Goal: Find specific page/section: Find specific page/section

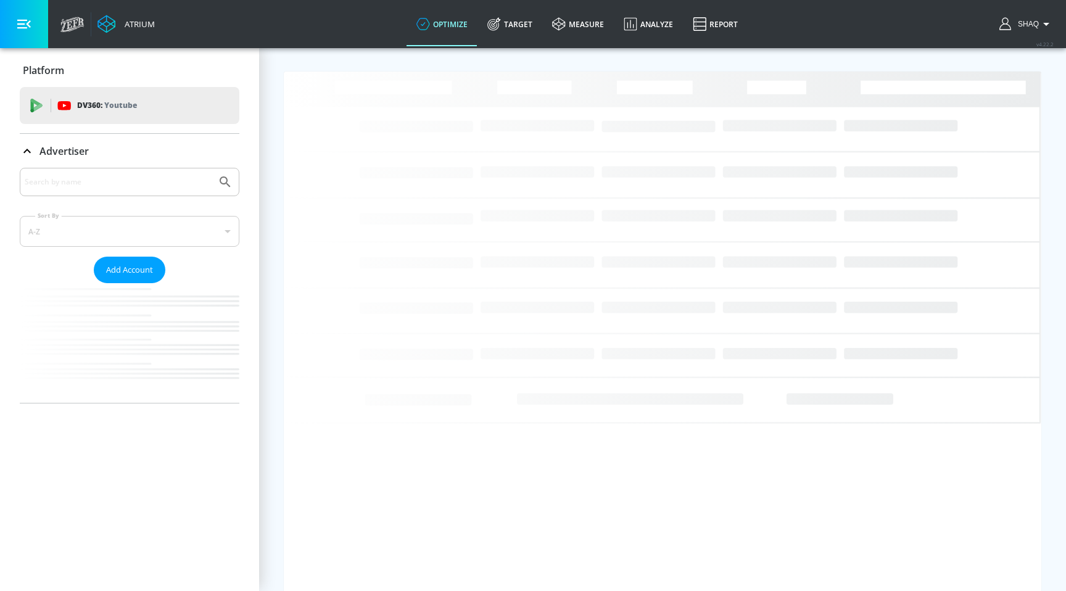
click at [59, 182] on input "Search by name" at bounding box center [118, 182] width 187 height 16
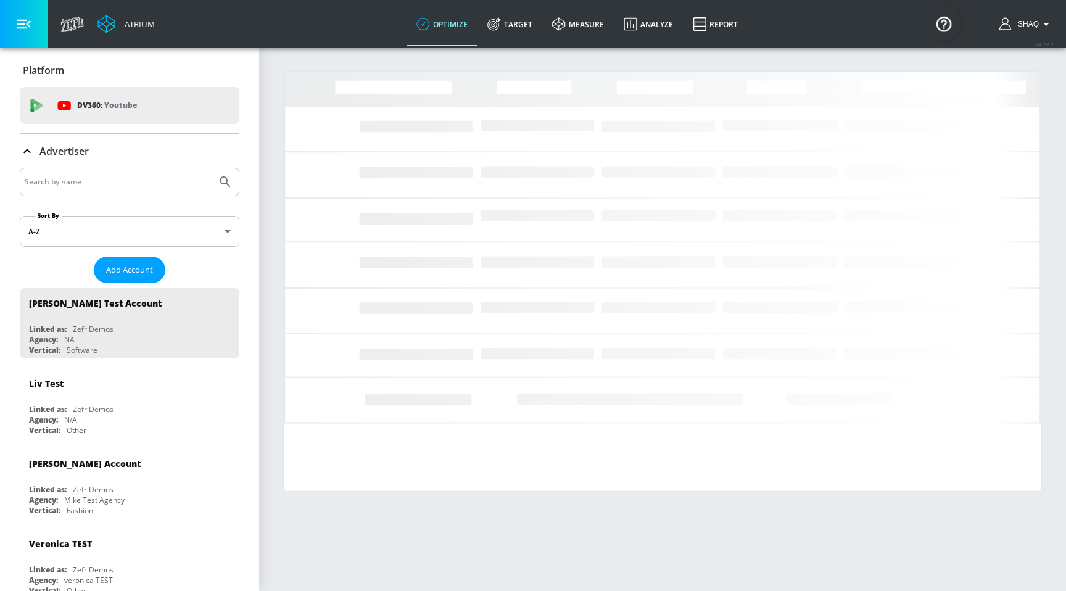
click at [59, 182] on input "Search by name" at bounding box center [118, 182] width 187 height 16
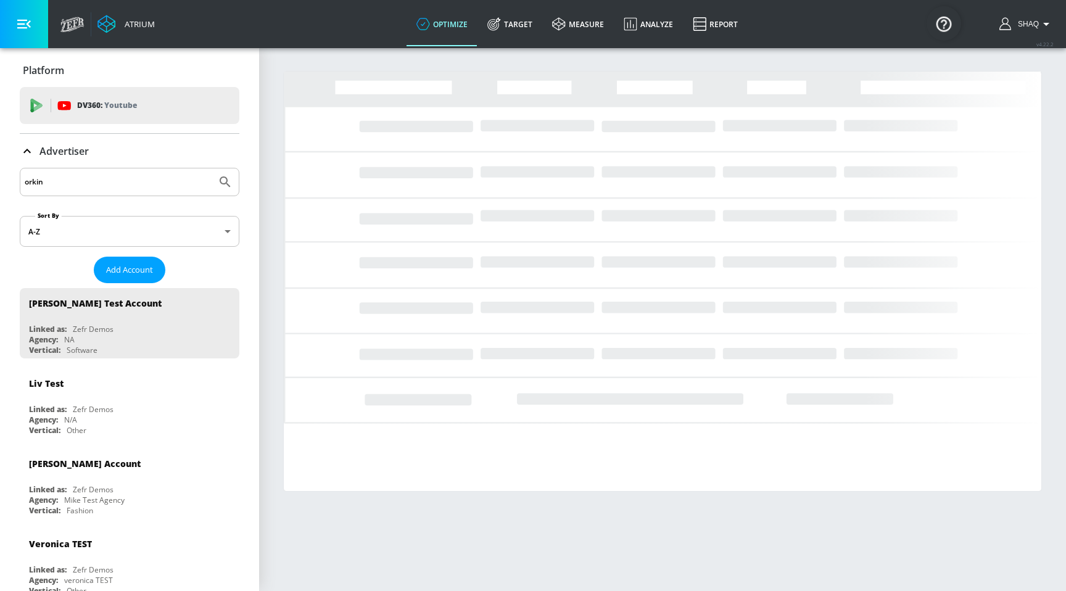
type input "orkin"
click at [212, 168] on button "Submit Search" at bounding box center [225, 181] width 27 height 27
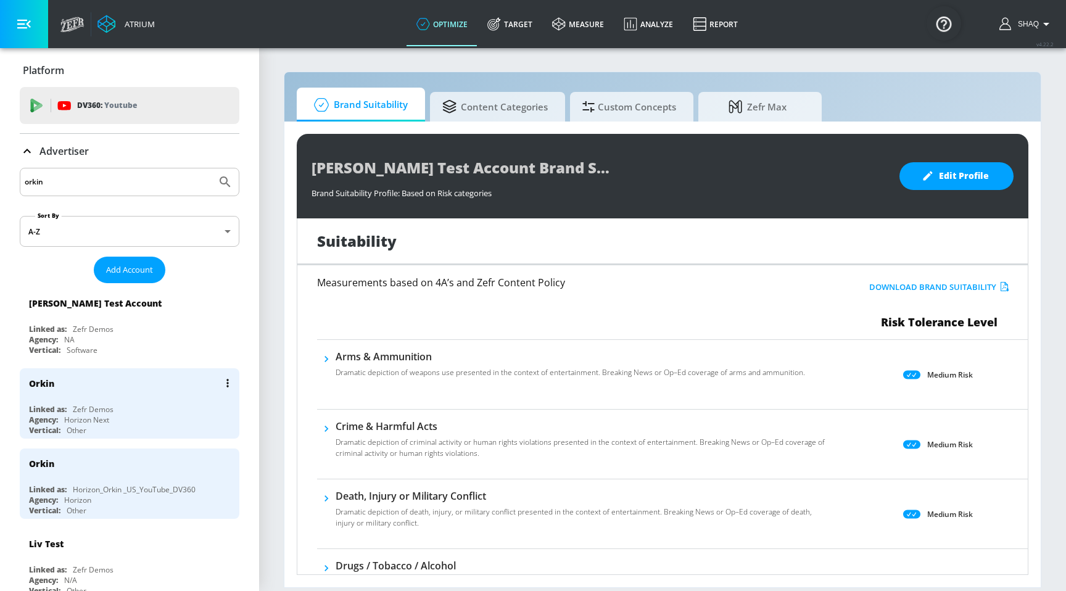
click at [81, 400] on div "Orkin Linked as: Zefr Demos Agency: Horizon Next Vertical: Other" at bounding box center [130, 403] width 220 height 70
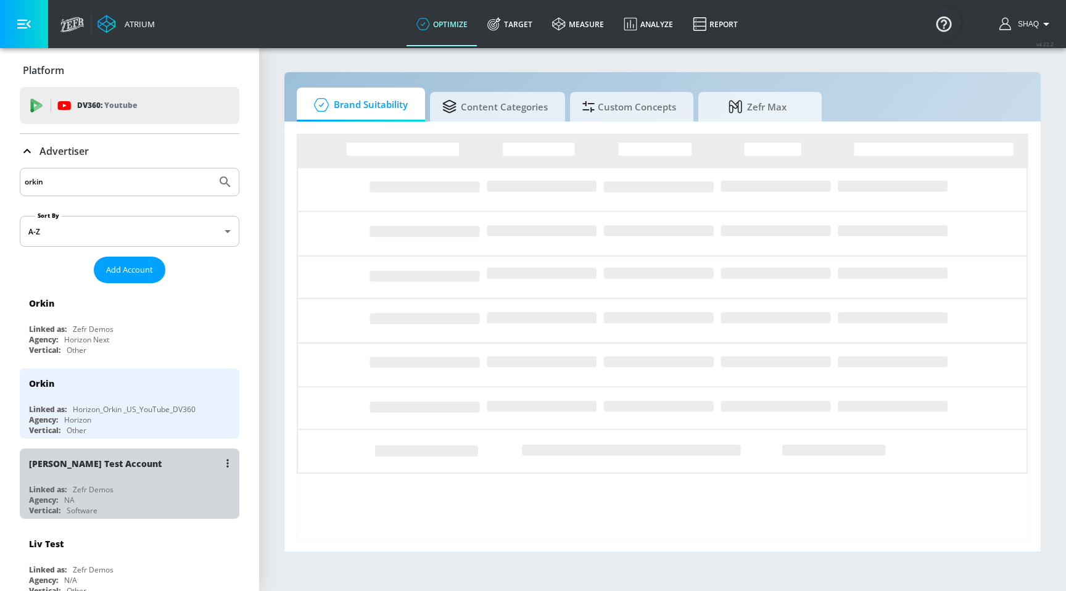
click at [86, 451] on div "[PERSON_NAME] Test Account" at bounding box center [132, 463] width 207 height 30
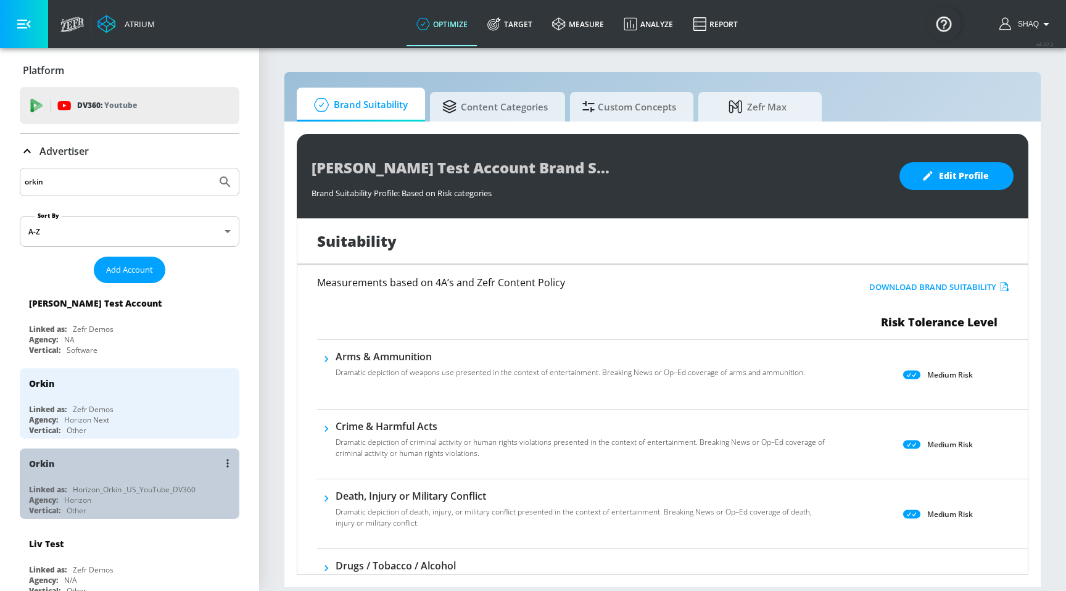
click at [105, 481] on div "Orkin Linked as: Horizon_Orkin _US_YouTube_DV360 Agency: Horizon Vertical: Other" at bounding box center [130, 483] width 220 height 70
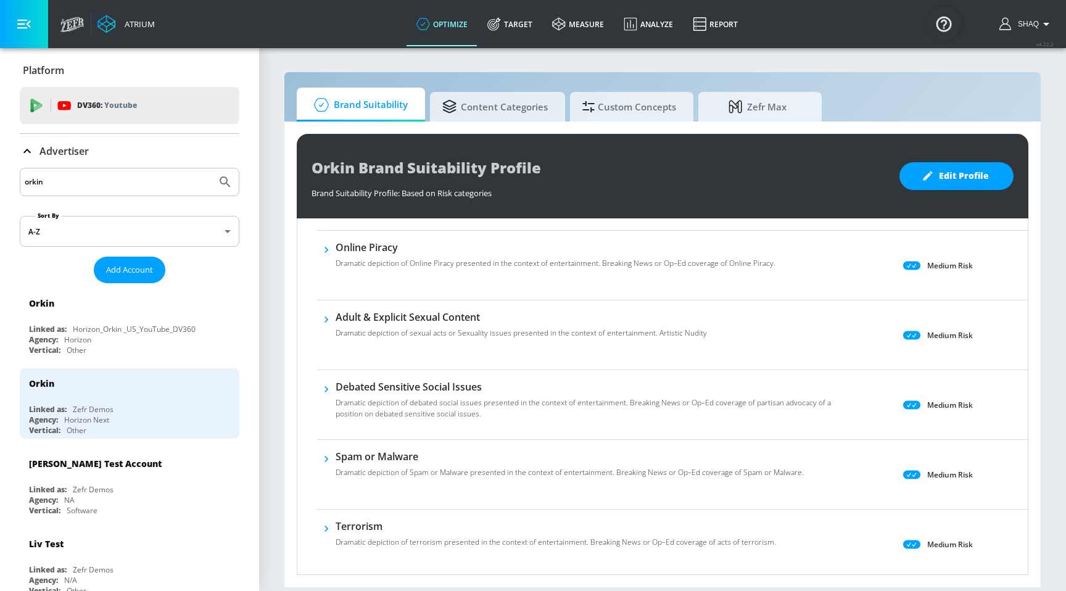
scroll to position [604, 0]
